Goal: Navigation & Orientation: Understand site structure

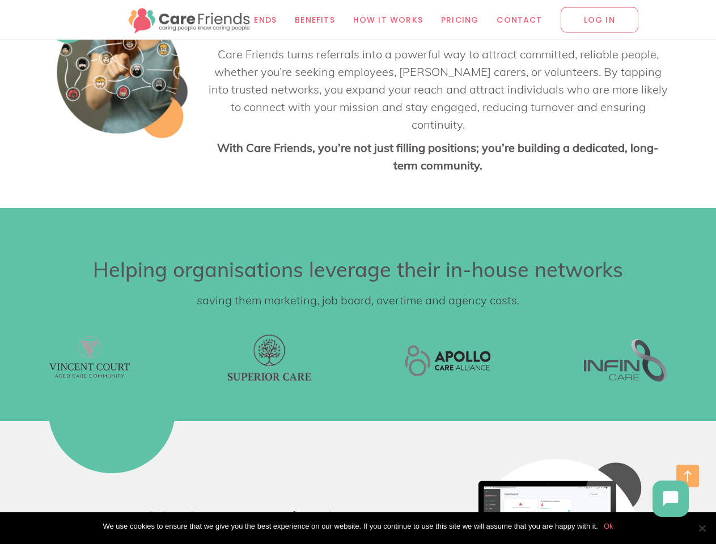
click at [358, 350] on div at bounding box center [268, 360] width 179 height 85
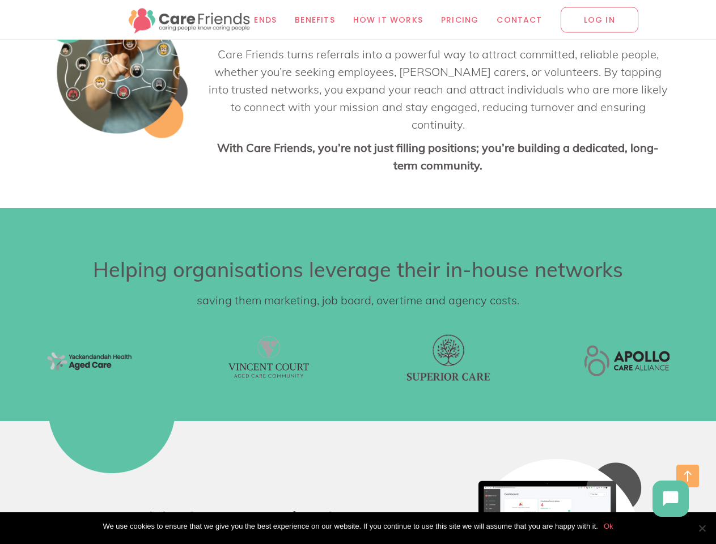
click at [358, 350] on div at bounding box center [447, 360] width 179 height 85
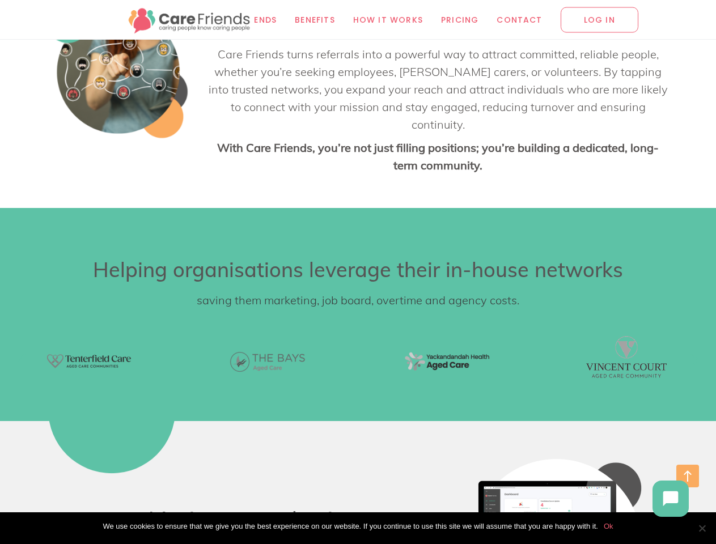
click at [22, 350] on span "button" at bounding box center [22, 360] width 10 height 26
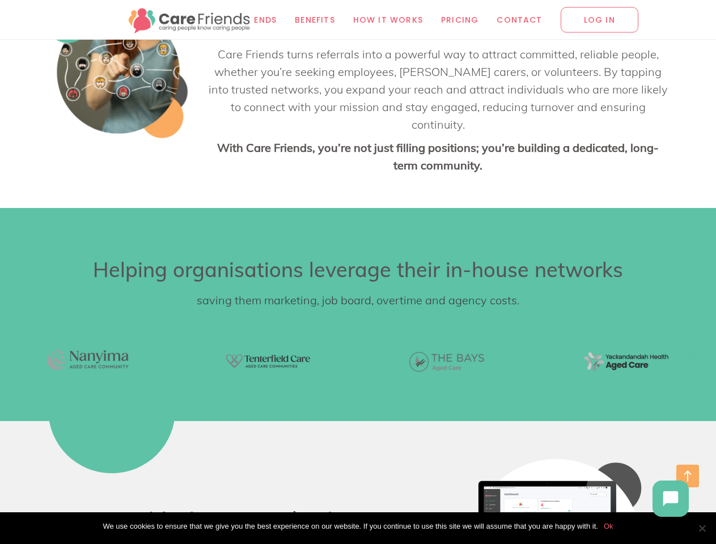
click at [694, 350] on span "button" at bounding box center [694, 360] width 10 height 26
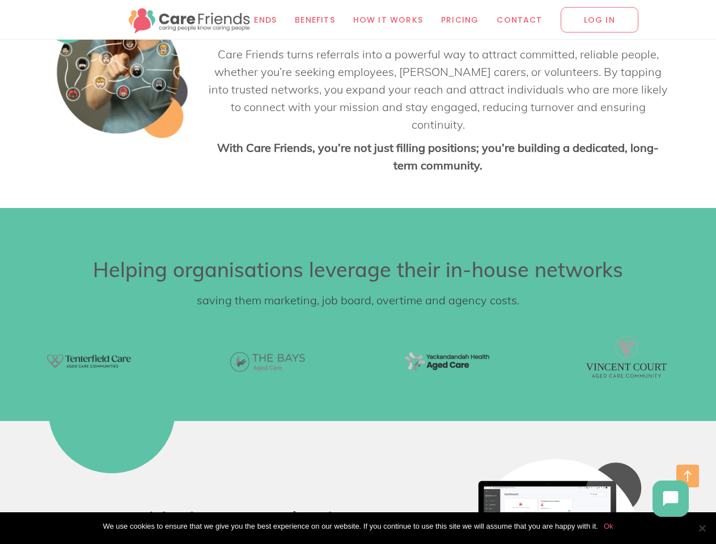
click at [702, 528] on span "Cookie Notice" at bounding box center [701, 527] width 11 height 11
click at [670, 499] on icon at bounding box center [670, 498] width 15 height 15
click at [554, 524] on body "Hi there!" at bounding box center [580, 499] width 232 height 50
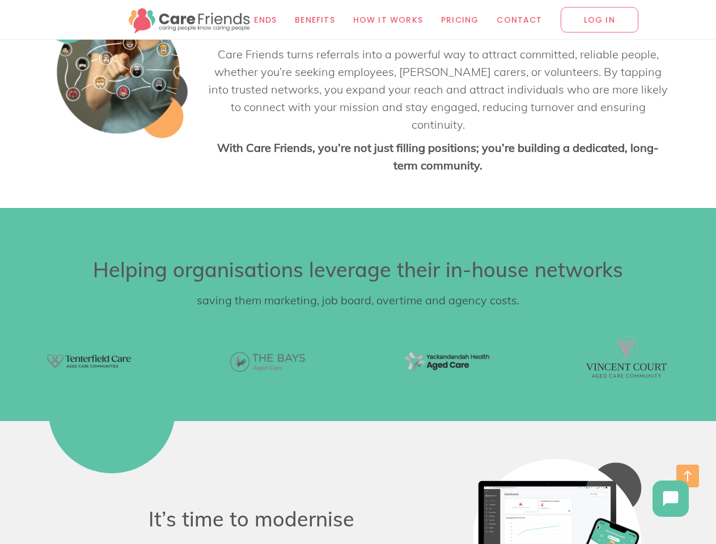
click at [471, 481] on body "Hi there!" at bounding box center [582, 375] width 226 height 297
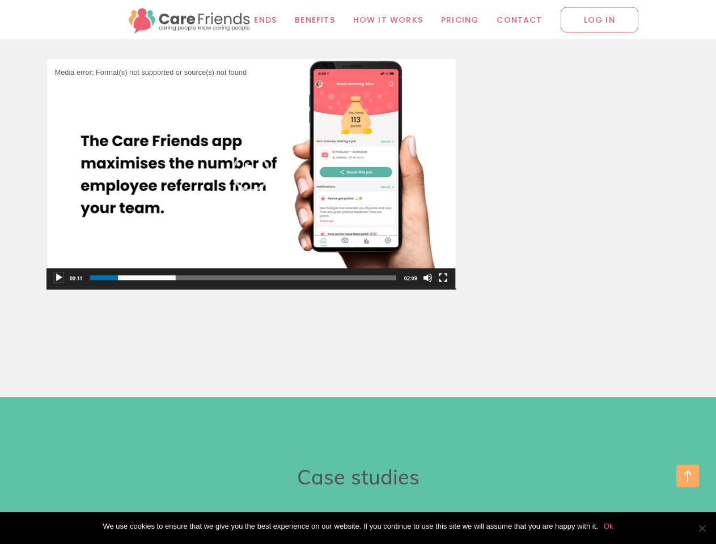
scroll to position [4820, 0]
